Goal: Information Seeking & Learning: Learn about a topic

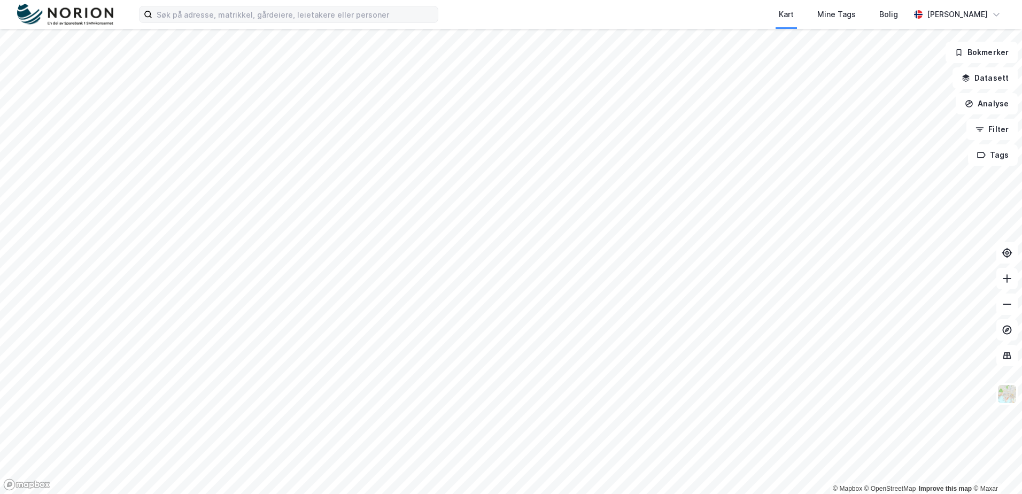
click at [185, 22] on label at bounding box center [288, 14] width 299 height 17
click at [185, 22] on input at bounding box center [295, 14] width 286 height 16
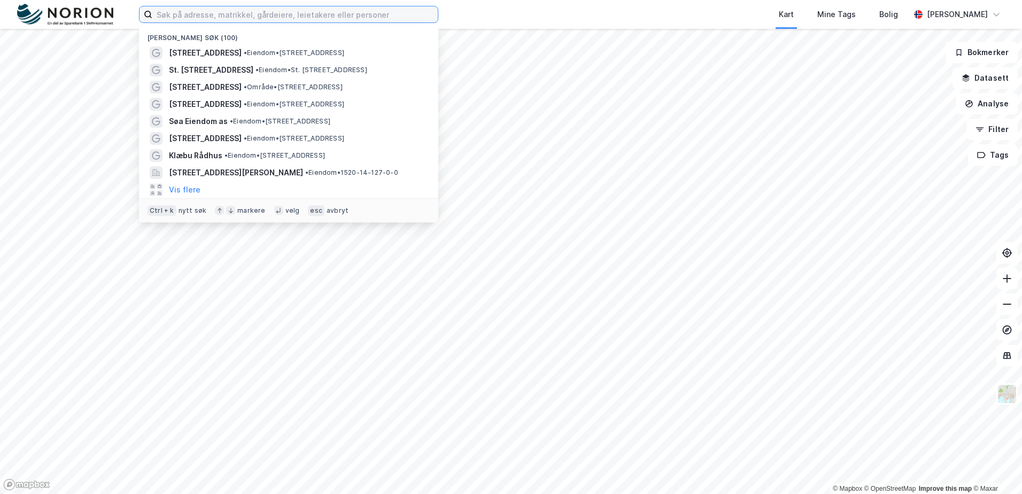
click at [187, 13] on input at bounding box center [295, 14] width 286 height 16
click at [215, 160] on span "Klæbu Rådhus" at bounding box center [195, 155] width 53 height 13
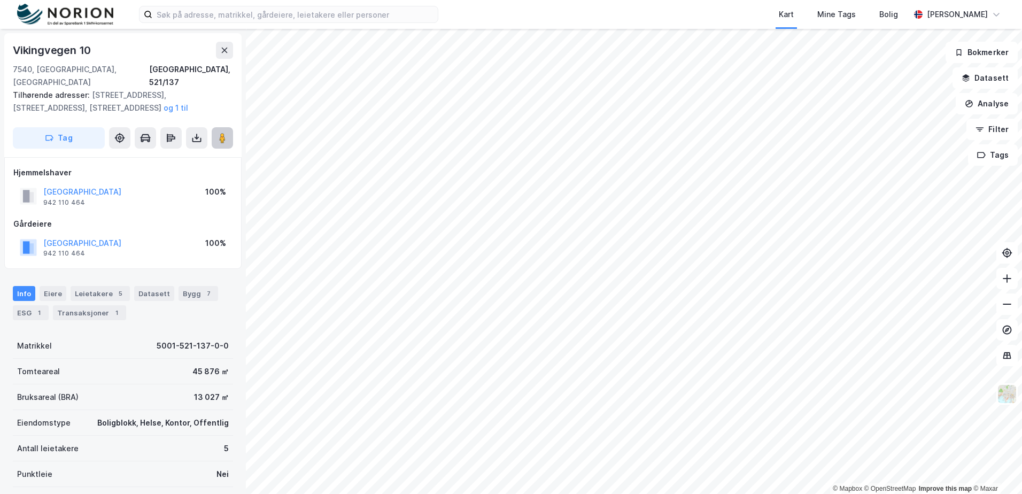
click at [228, 127] on button at bounding box center [222, 137] width 21 height 21
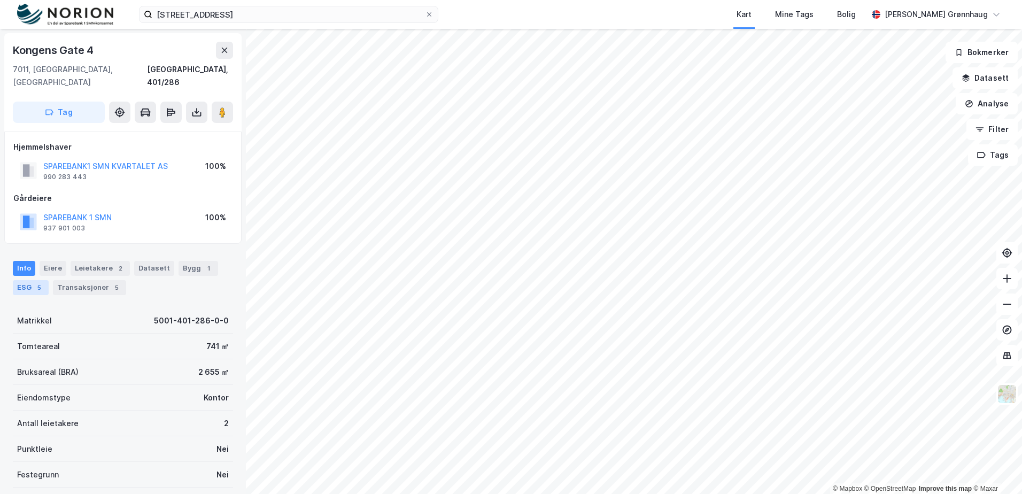
click at [30, 280] on div "ESG 5" at bounding box center [31, 287] width 36 height 15
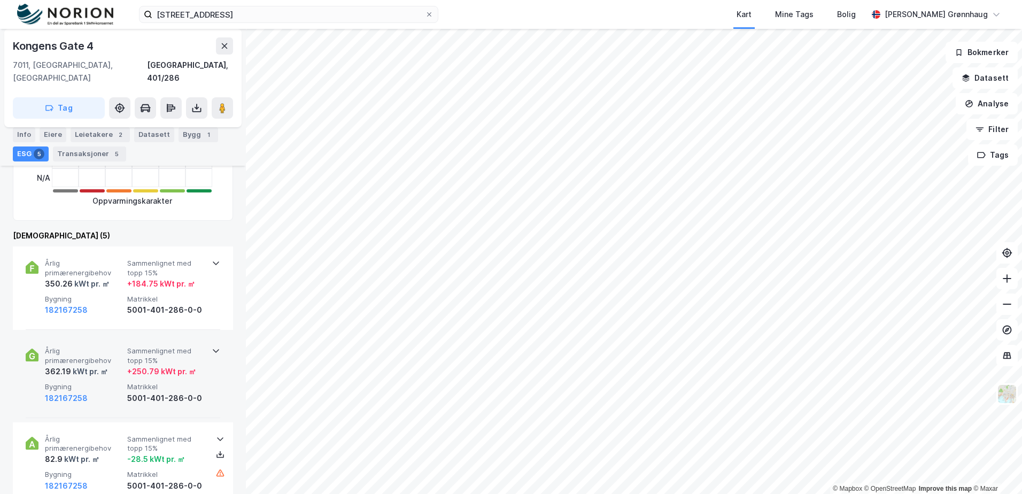
scroll to position [321, 0]
